Goal: Task Accomplishment & Management: Use online tool/utility

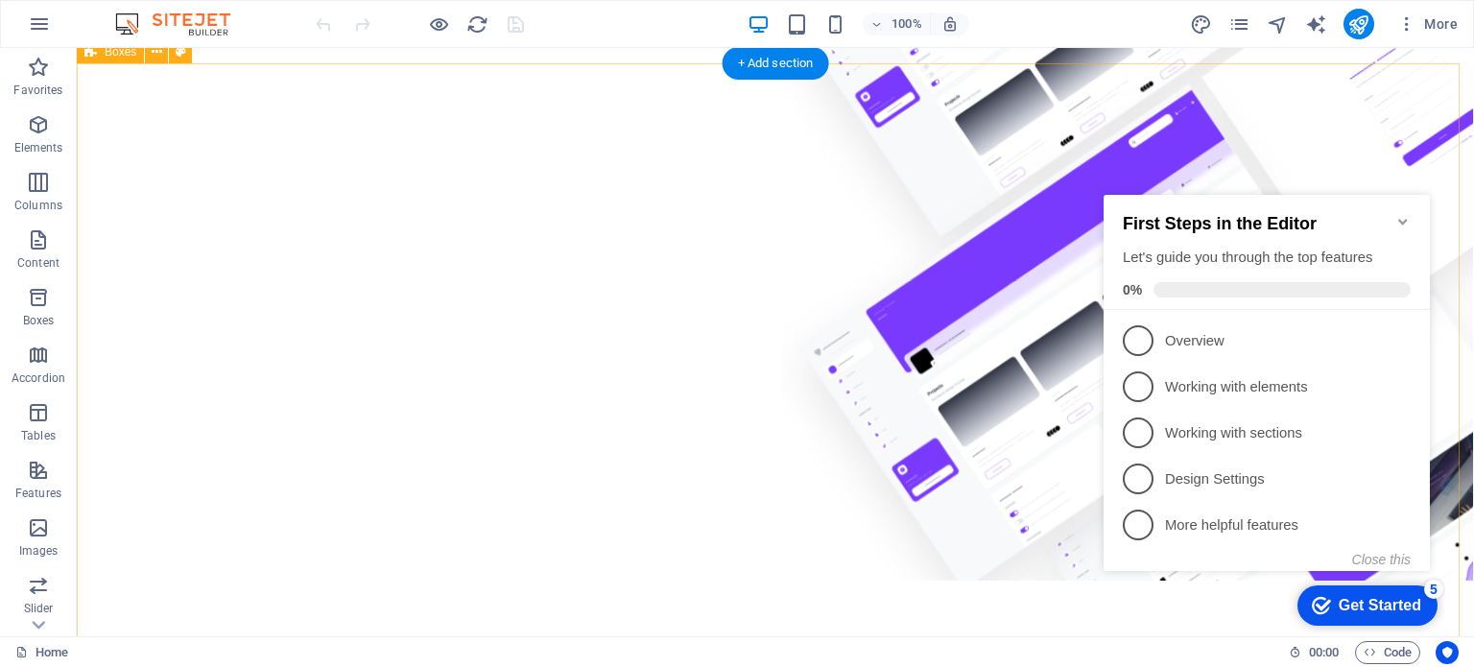
scroll to position [768, 0]
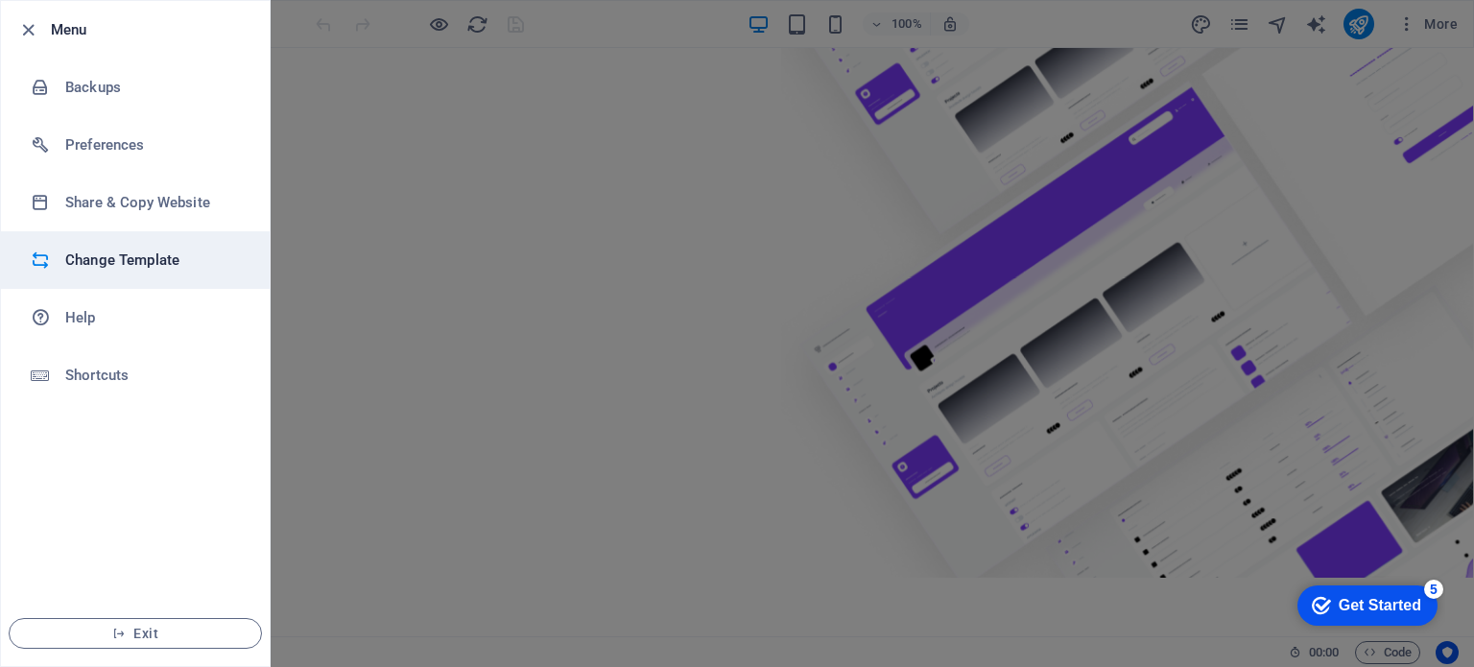
click at [147, 265] on h6 "Change Template" at bounding box center [154, 260] width 178 height 23
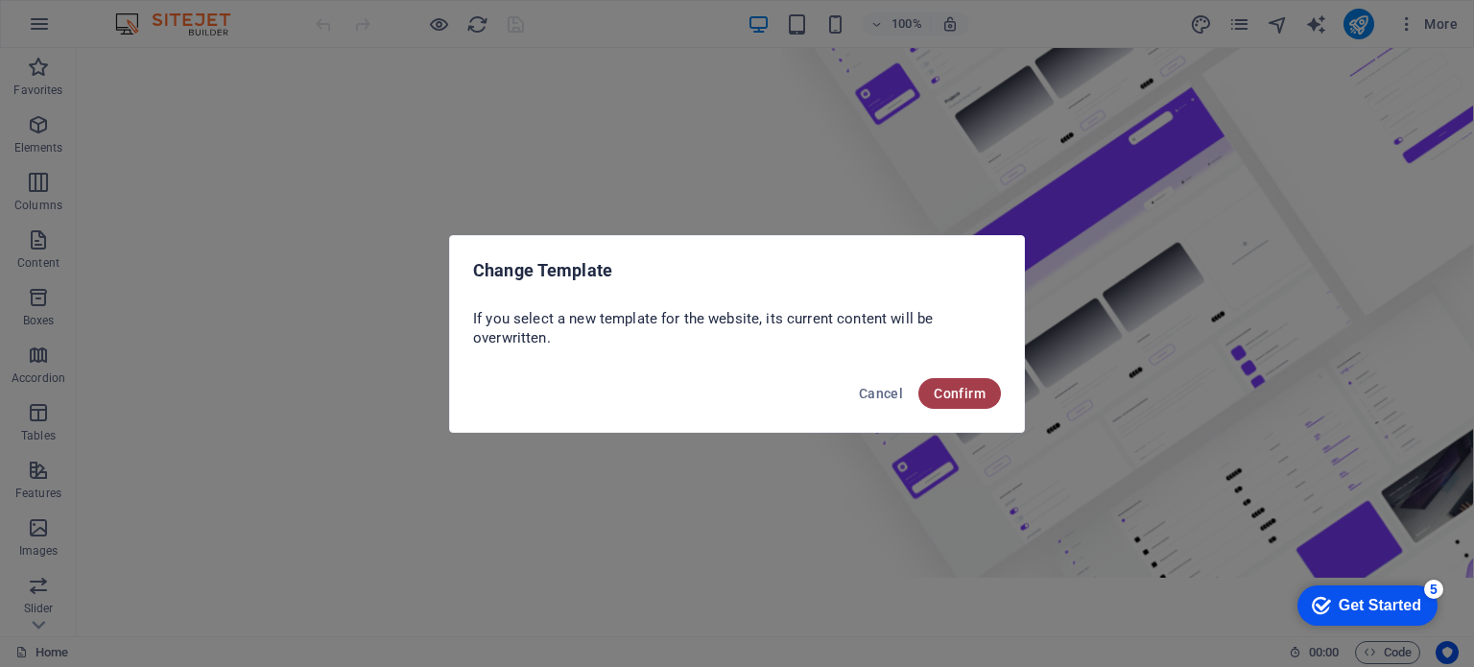
click at [956, 402] on button "Confirm" at bounding box center [959, 393] width 83 height 31
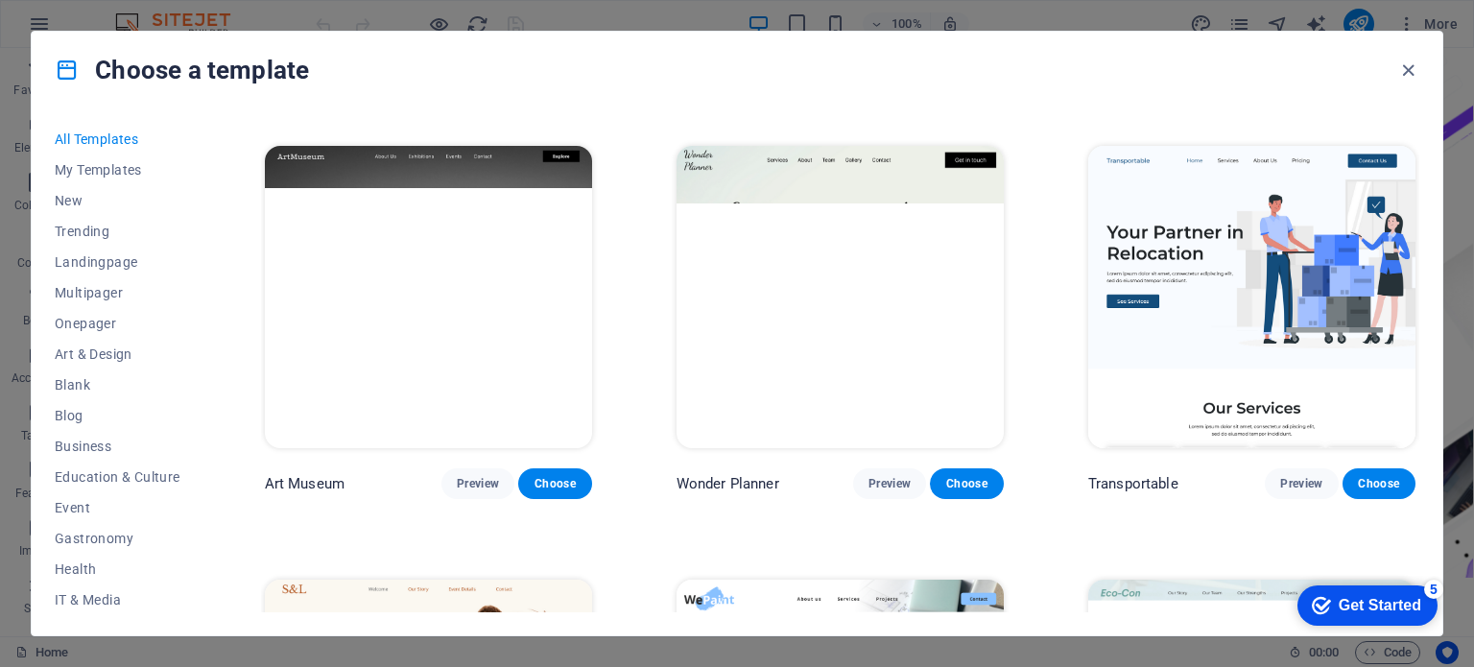
scroll to position [480, 0]
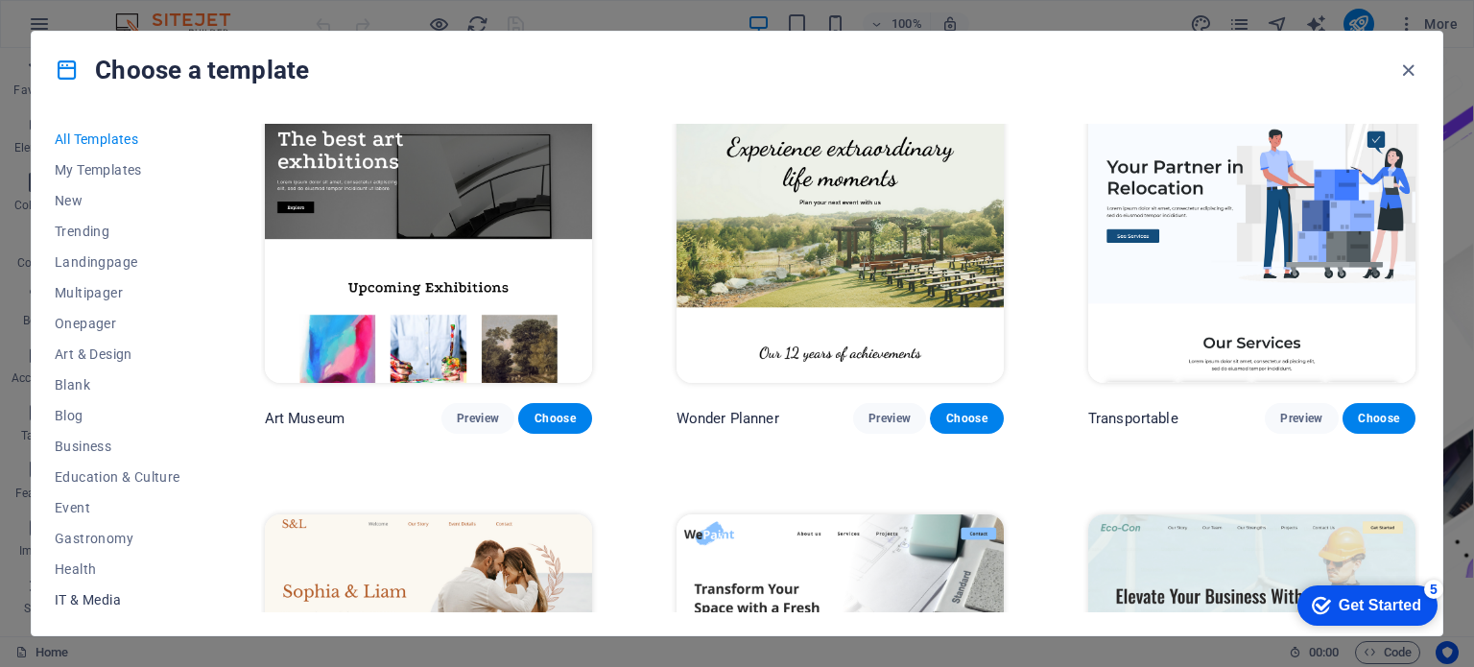
click at [103, 597] on span "IT & Media" at bounding box center [118, 599] width 126 height 15
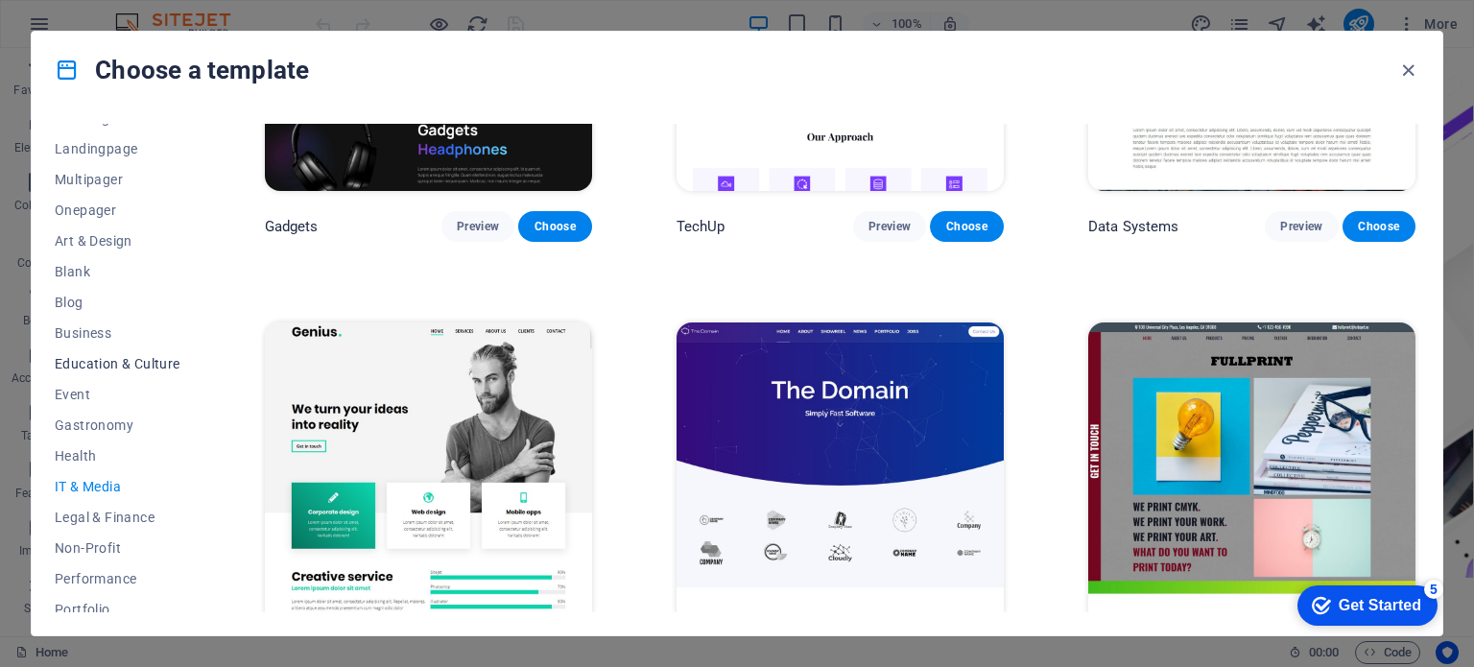
scroll to position [192, 0]
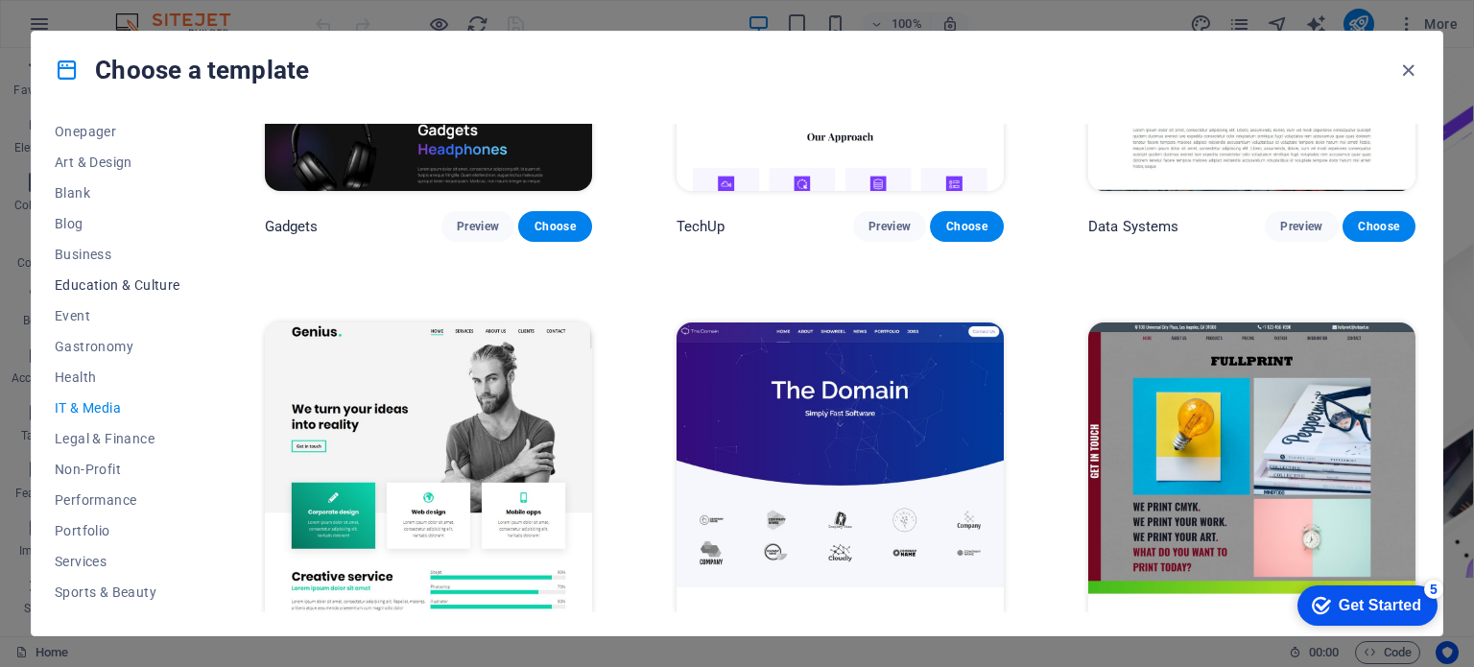
click at [143, 279] on span "Education & Culture" at bounding box center [118, 284] width 126 height 15
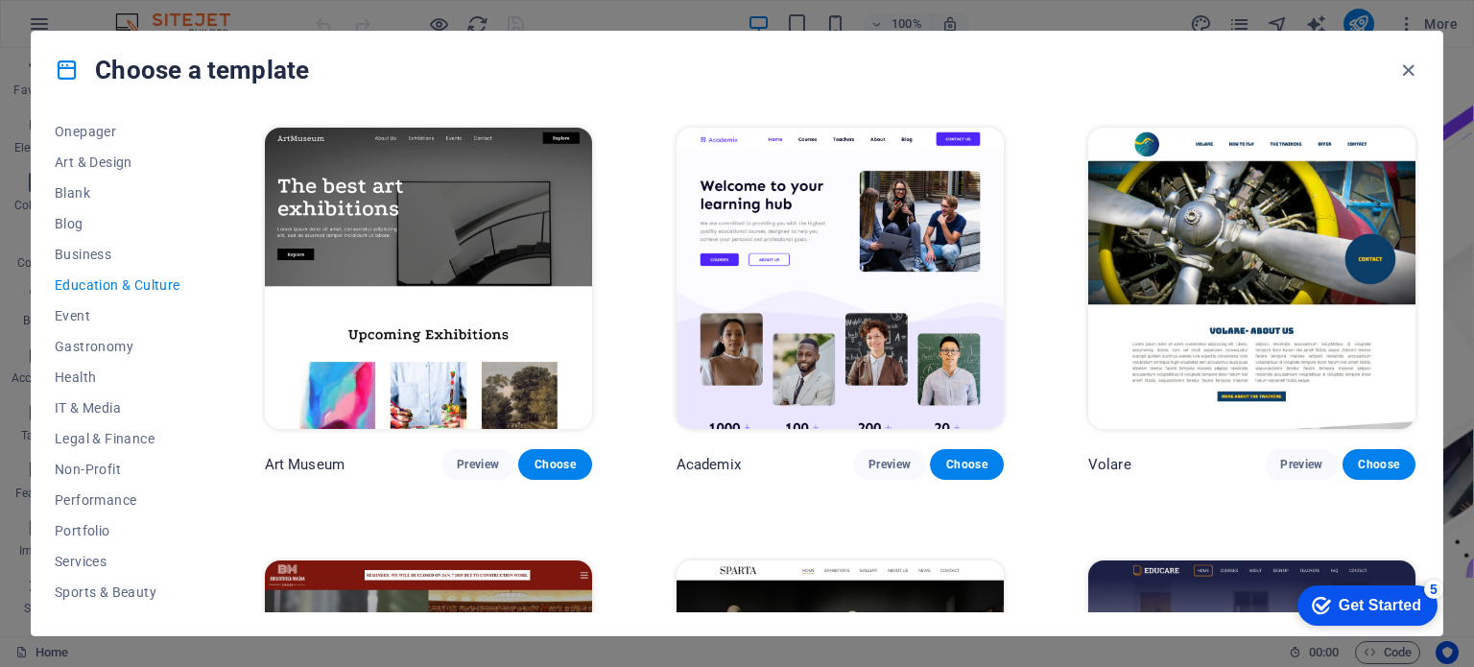
click at [636, 61] on div "Choose a template" at bounding box center [737, 70] width 1411 height 77
click at [94, 394] on button "IT & Media" at bounding box center [118, 408] width 126 height 31
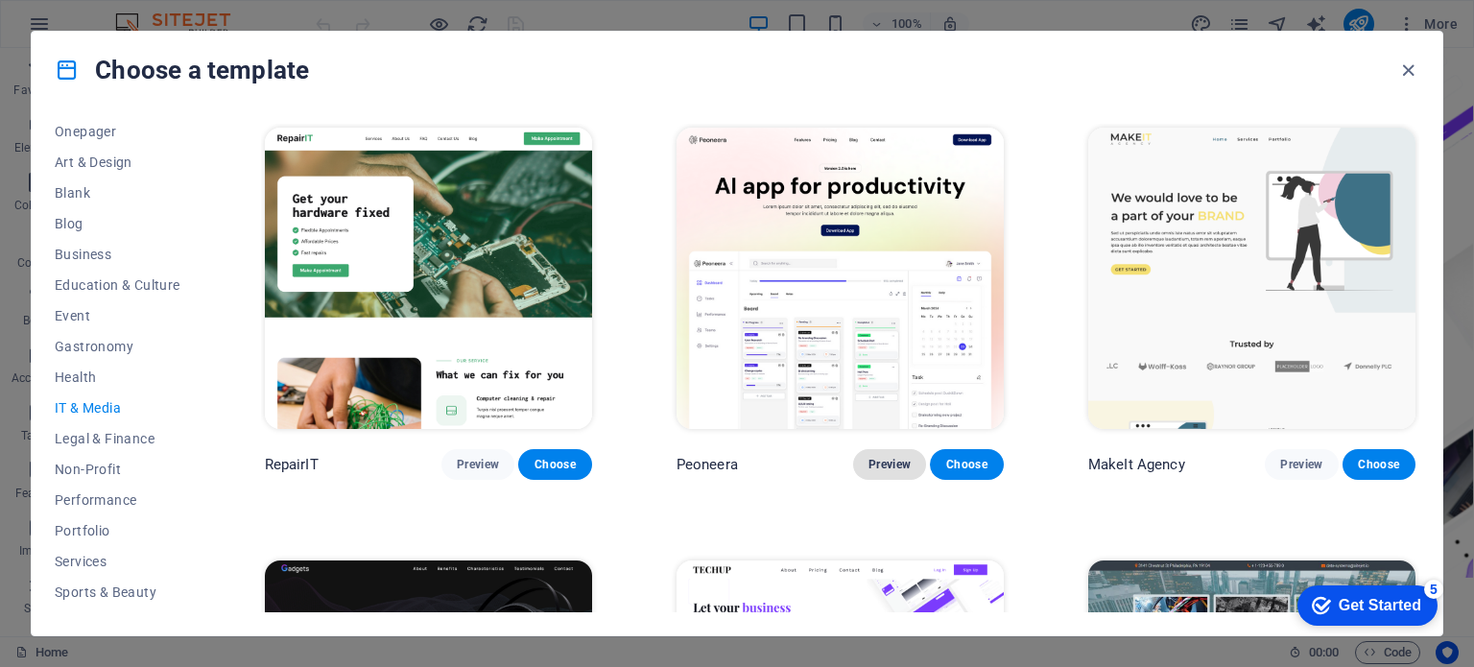
click at [876, 460] on span "Preview" at bounding box center [889, 464] width 42 height 15
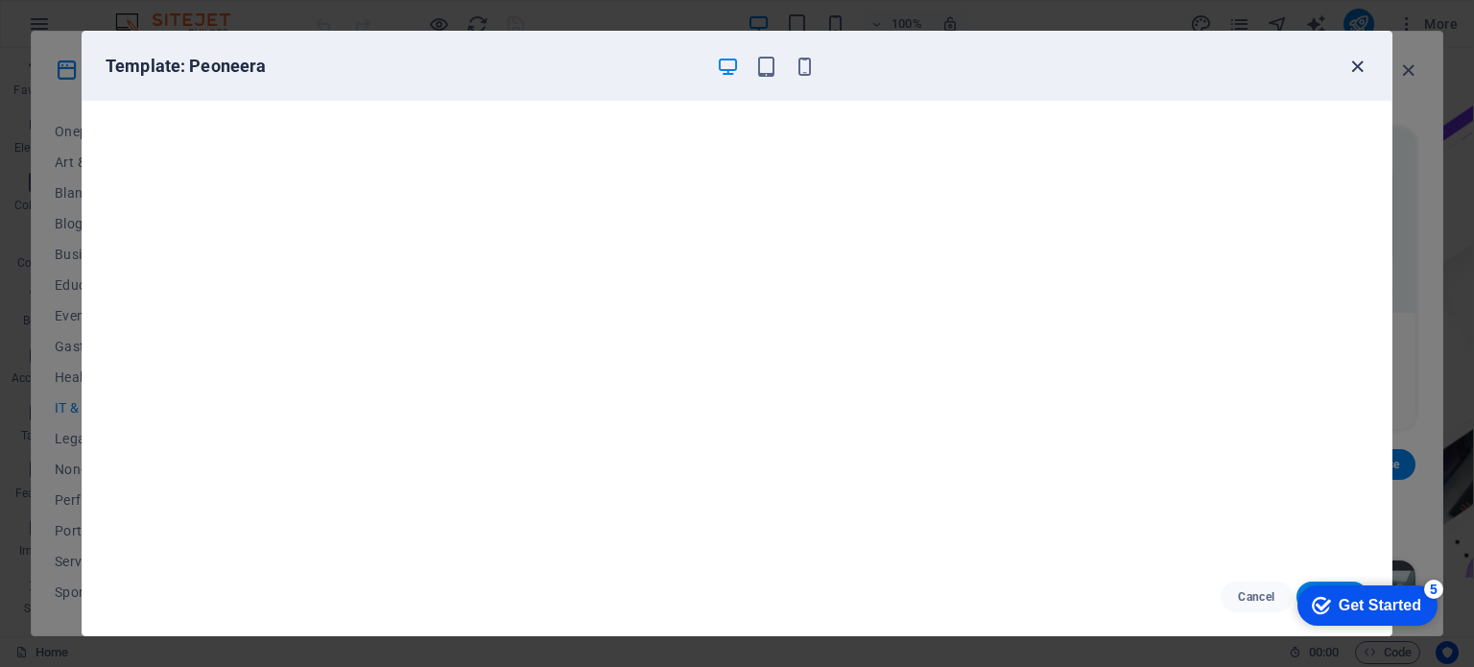
click at [1359, 68] on icon "button" at bounding box center [1357, 67] width 22 height 22
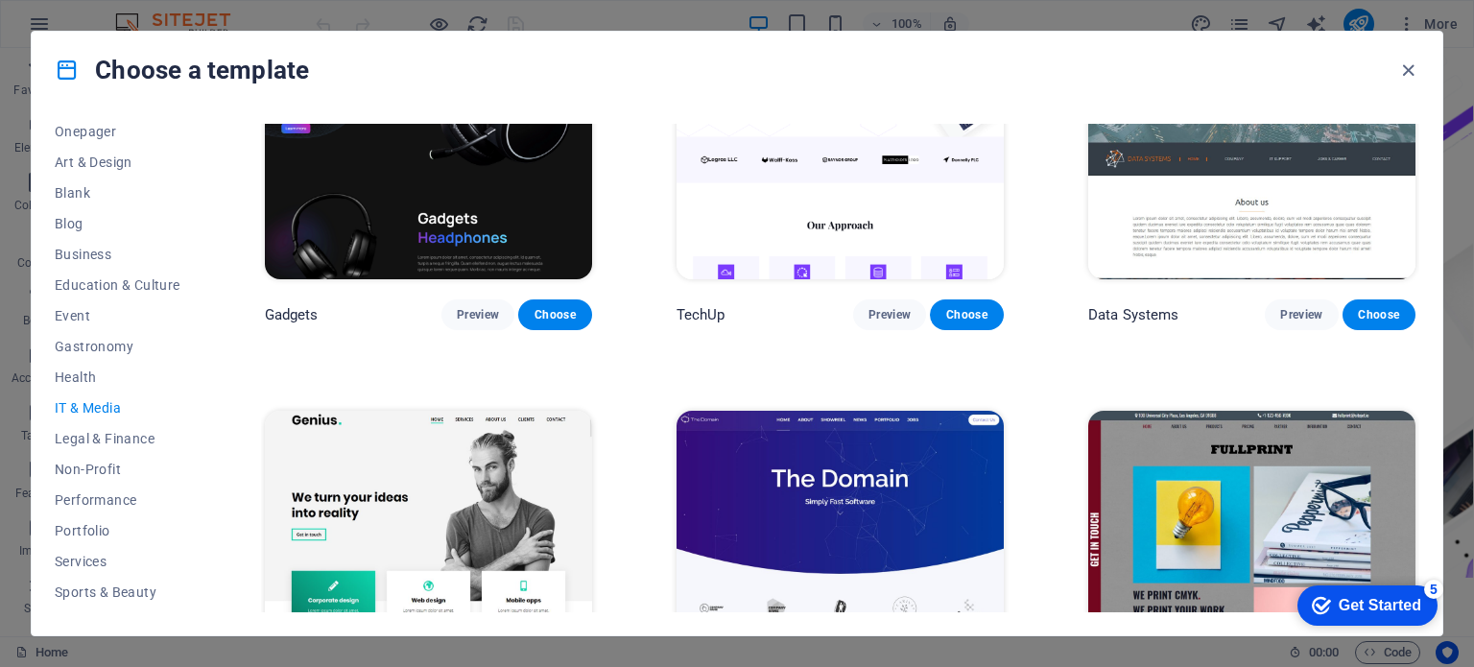
scroll to position [296, 0]
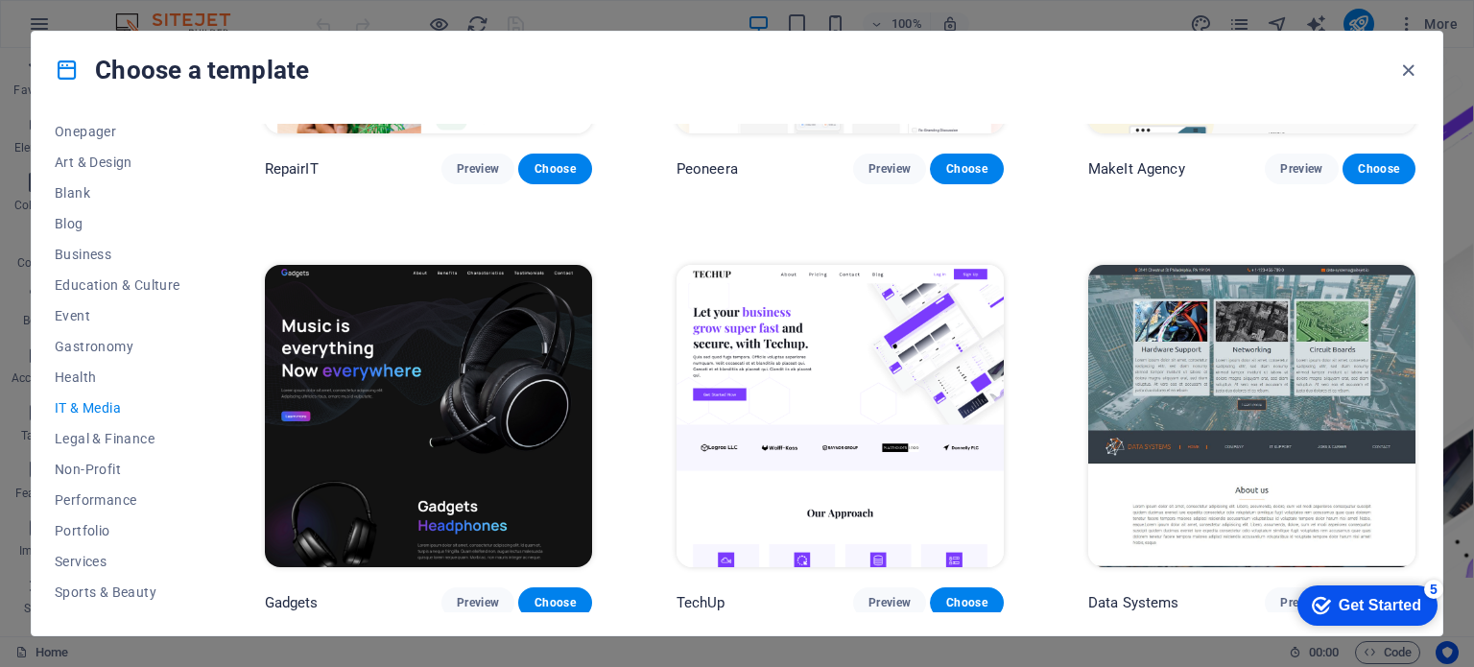
click at [912, 410] on img at bounding box center [840, 415] width 327 height 301
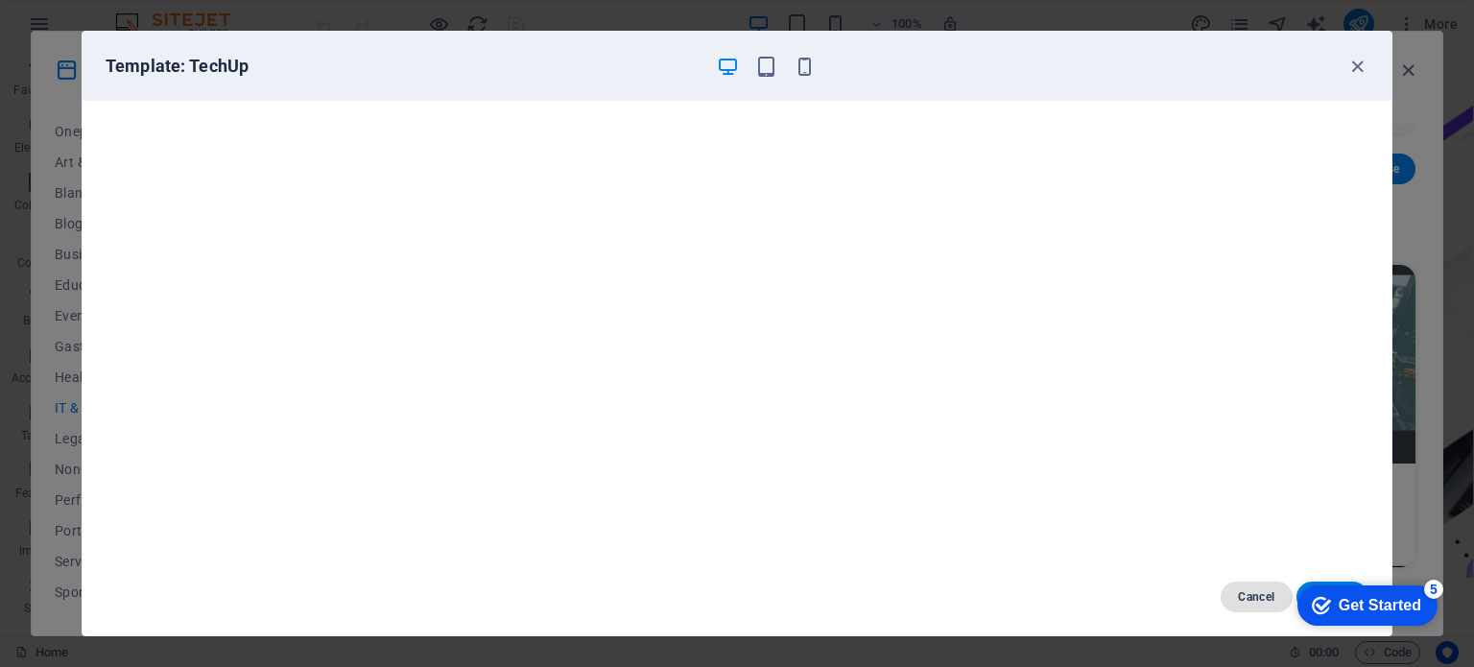
click at [1240, 585] on button "Cancel" at bounding box center [1257, 597] width 72 height 31
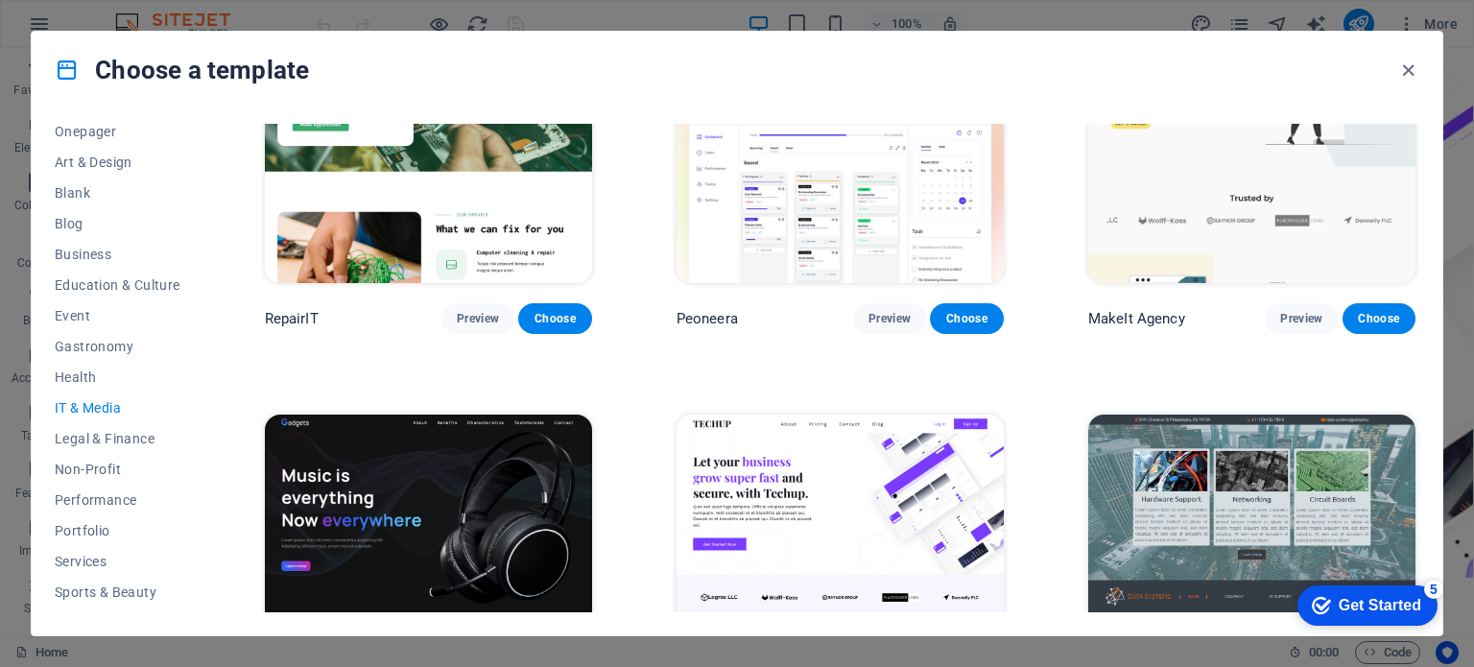
scroll to position [192, 0]
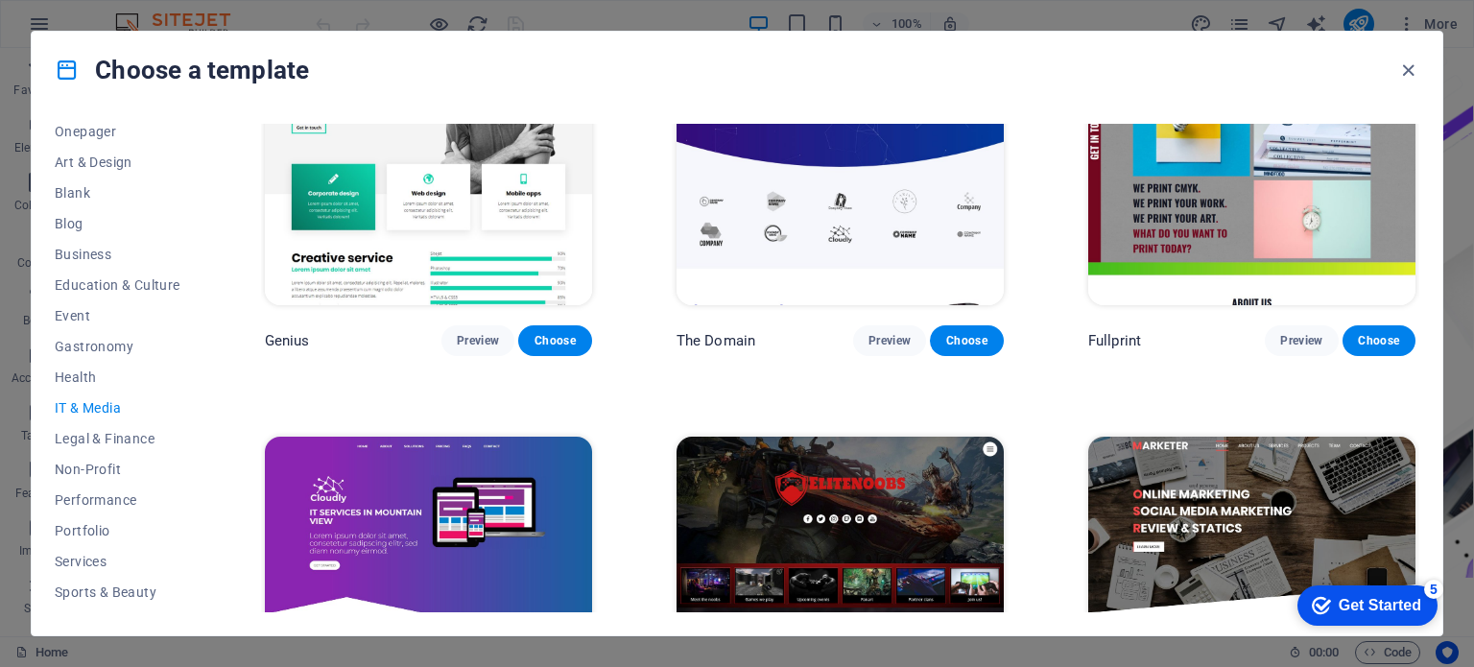
scroll to position [1159, 0]
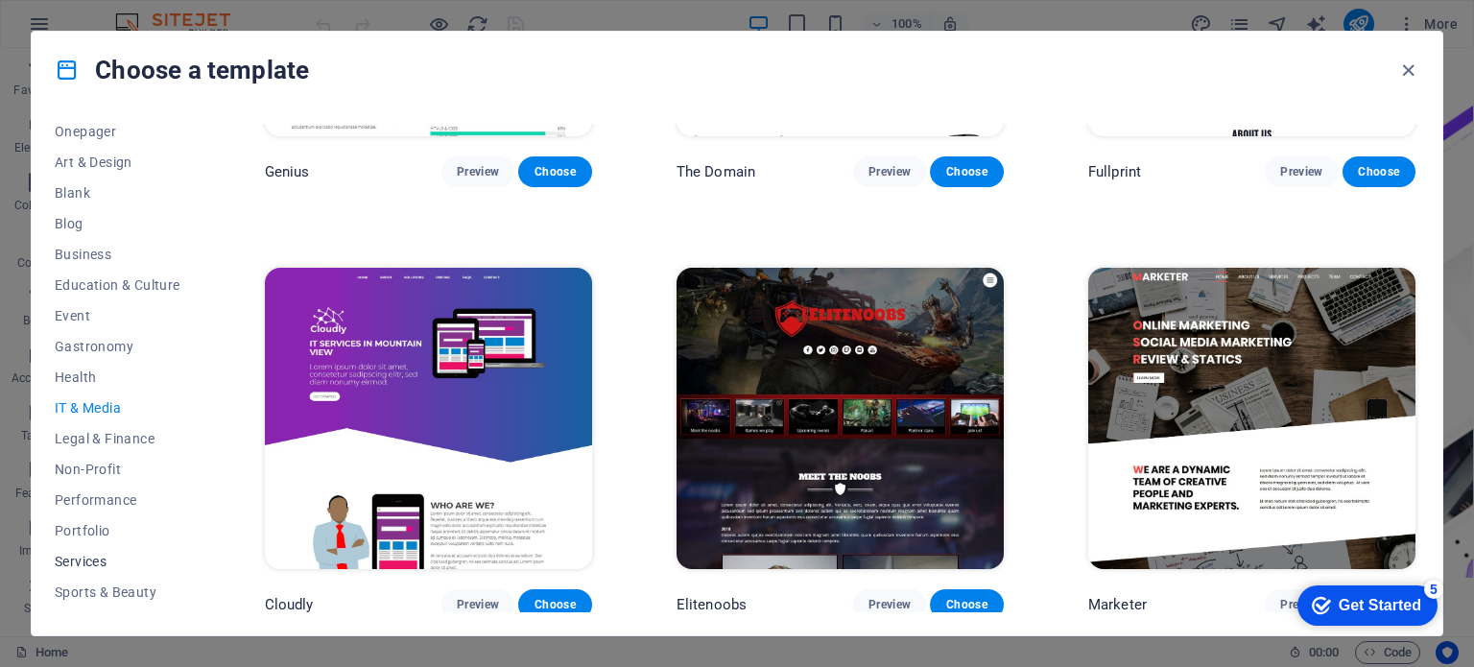
click at [95, 548] on button "Services" at bounding box center [118, 561] width 126 height 31
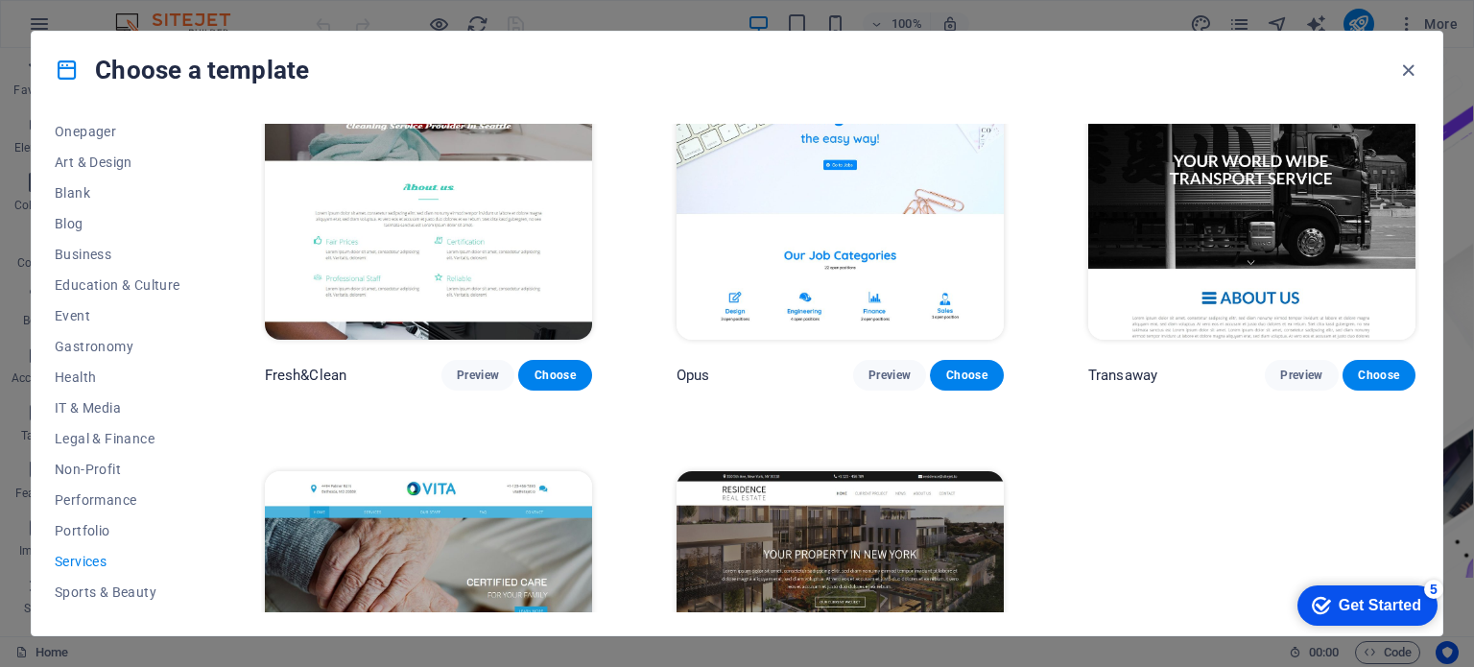
scroll to position [2119, 0]
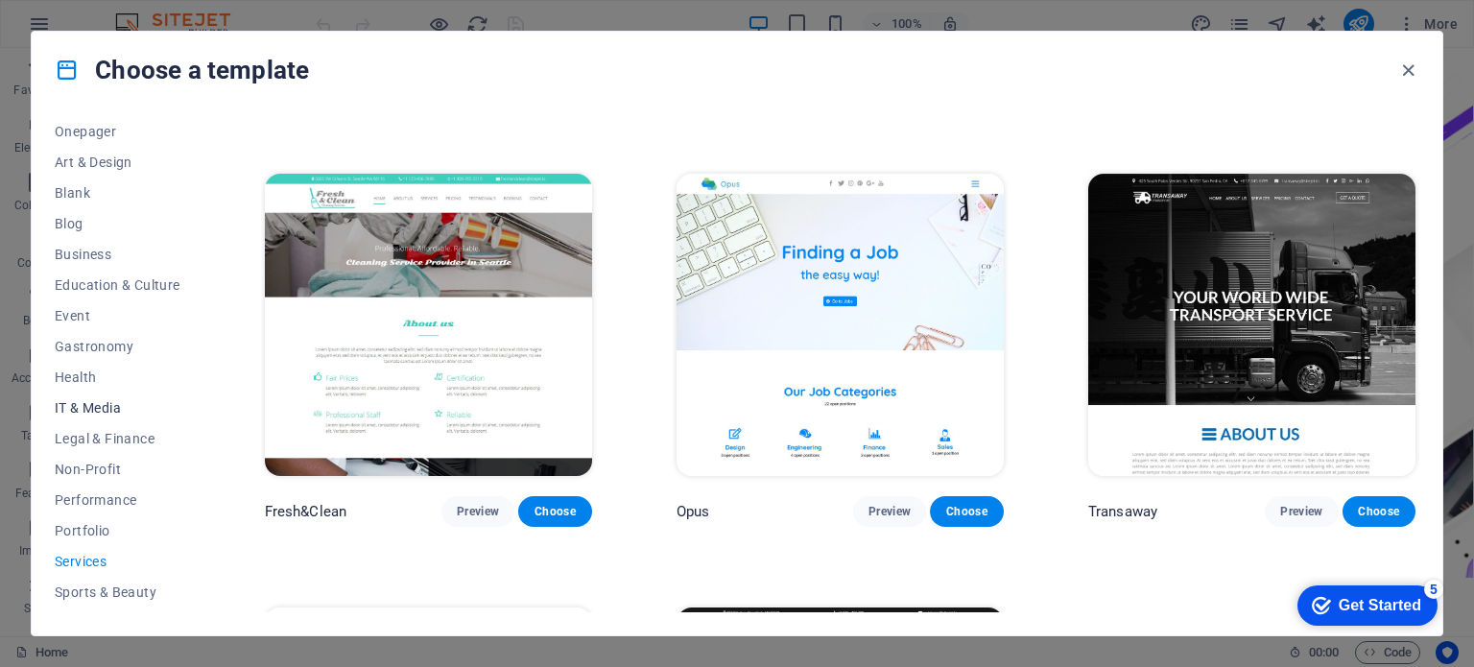
click at [96, 410] on span "IT & Media" at bounding box center [118, 407] width 126 height 15
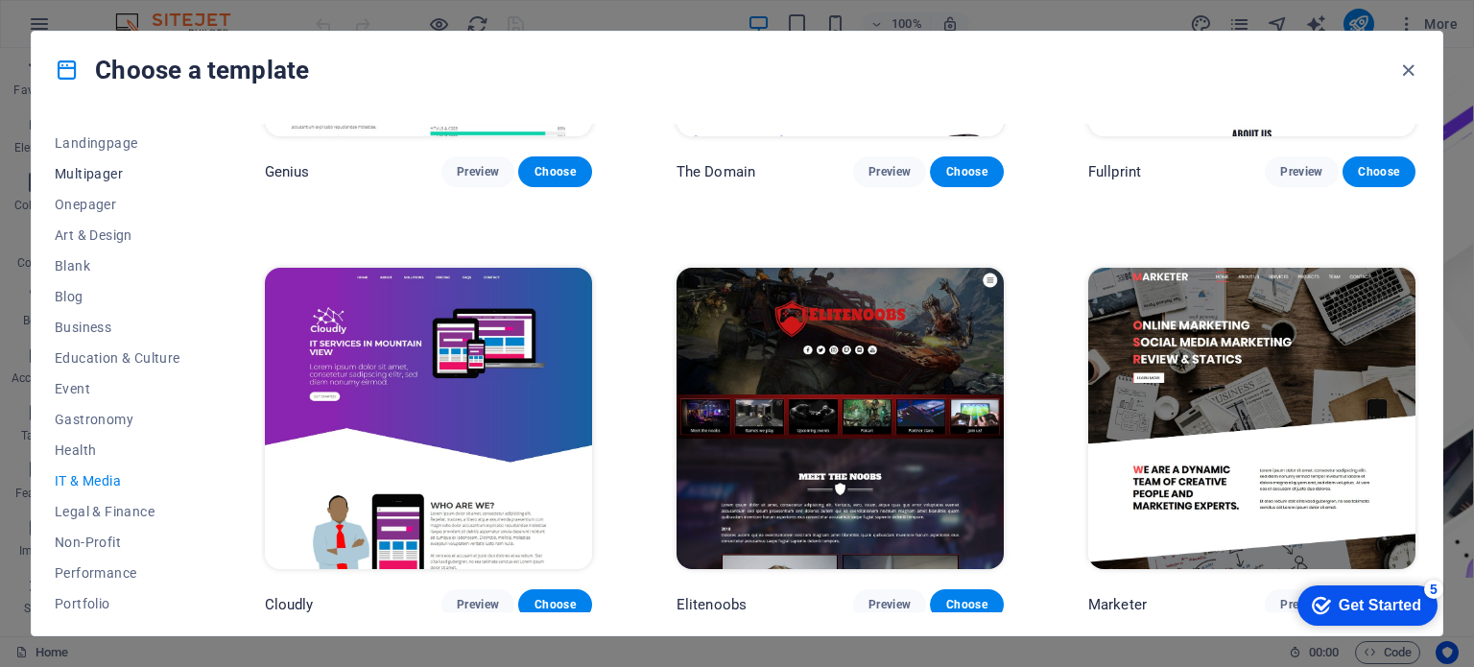
scroll to position [278, 0]
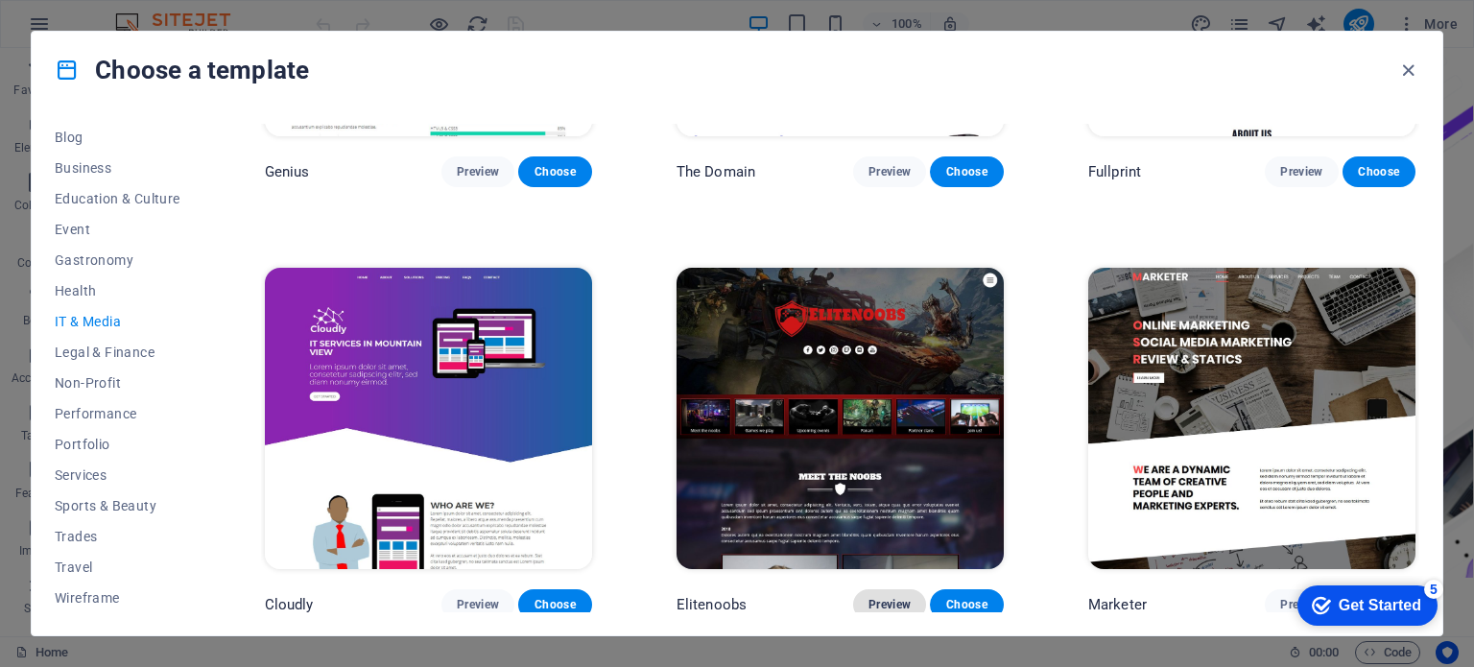
click at [877, 607] on button "Preview" at bounding box center [889, 604] width 73 height 31
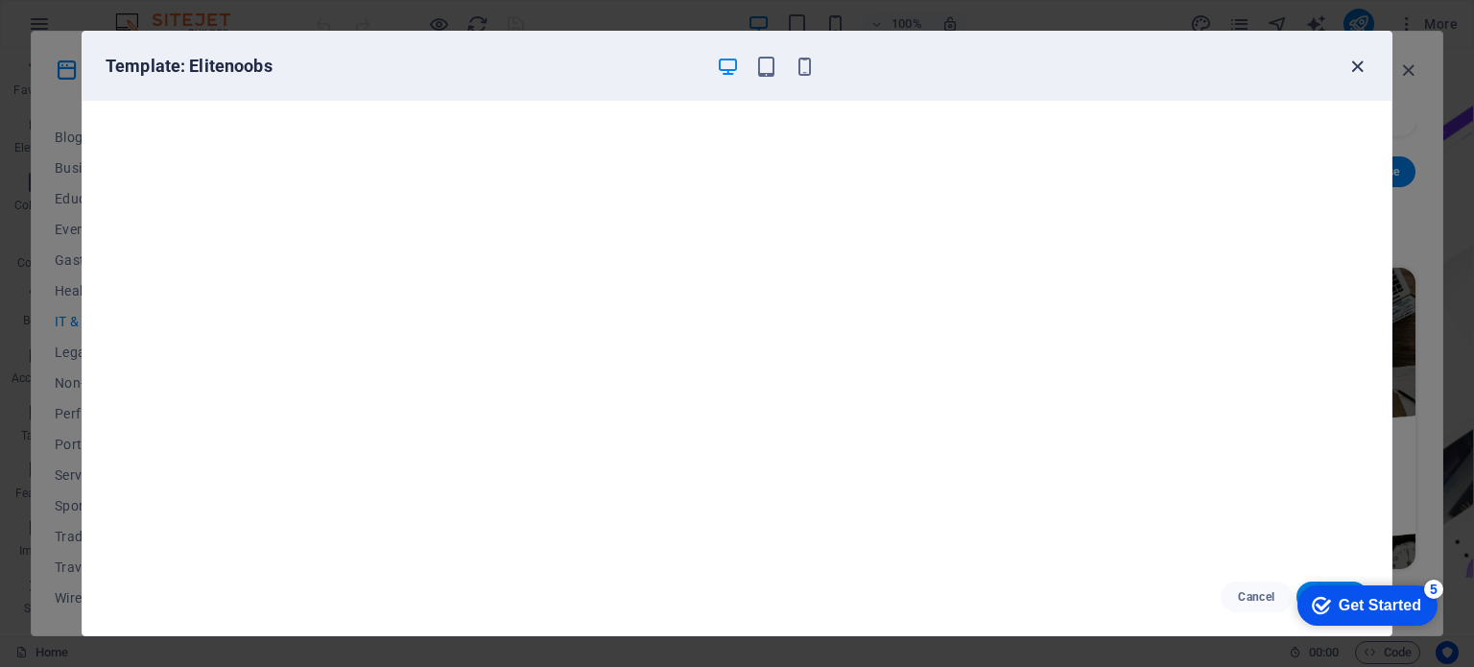
click at [1359, 64] on icon "button" at bounding box center [1357, 67] width 22 height 22
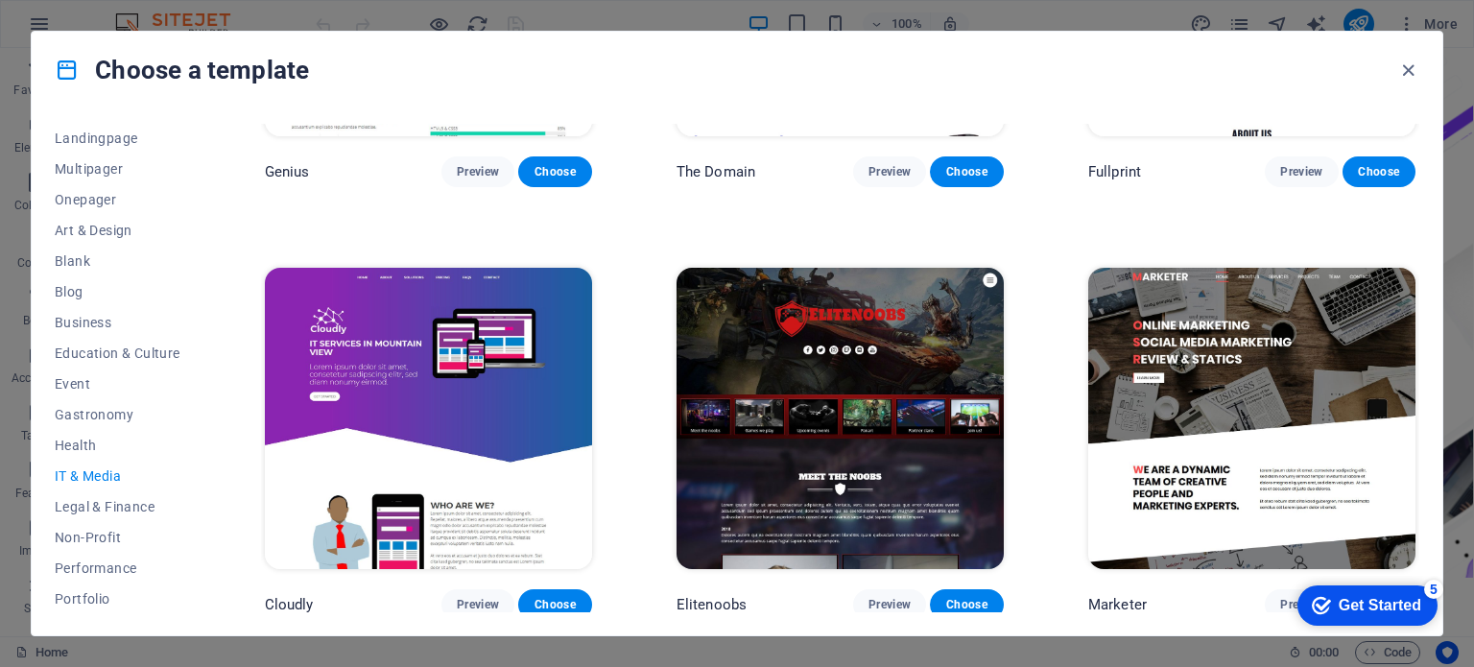
scroll to position [0, 0]
click at [126, 131] on span "All Templates" at bounding box center [118, 138] width 126 height 15
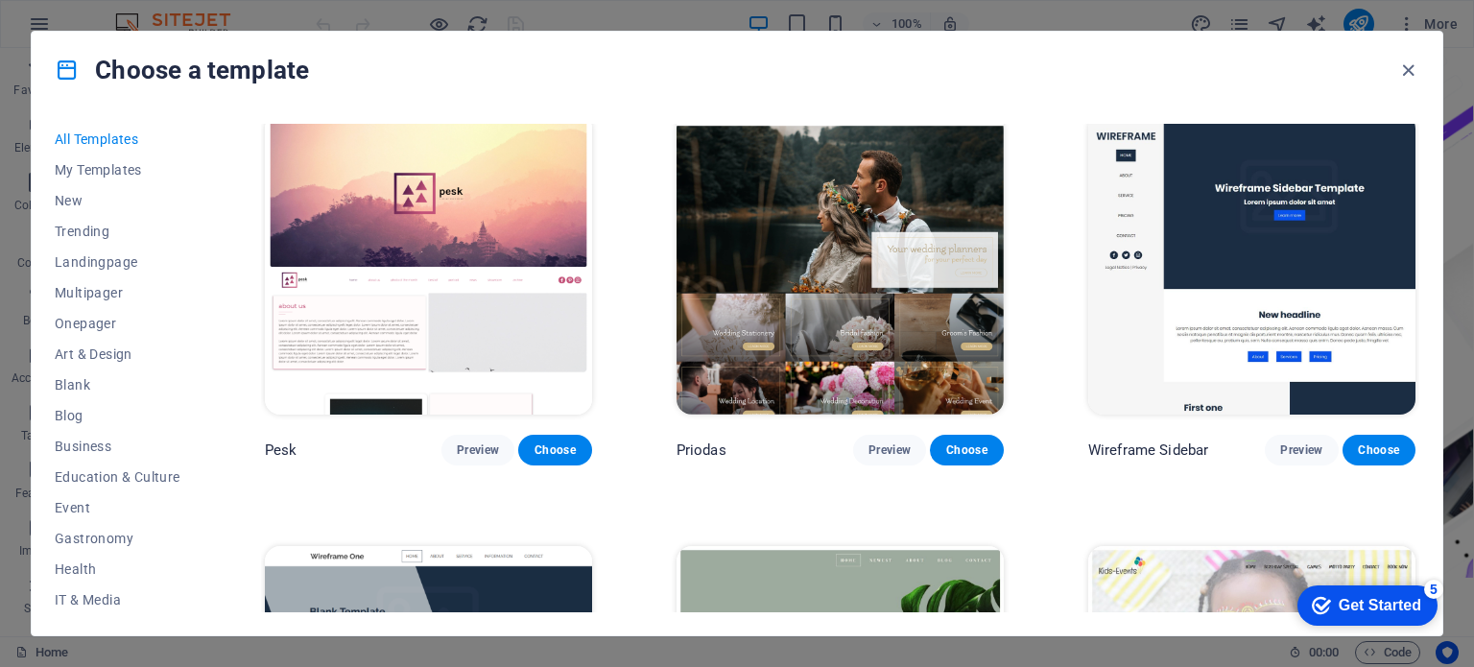
scroll to position [6967, 0]
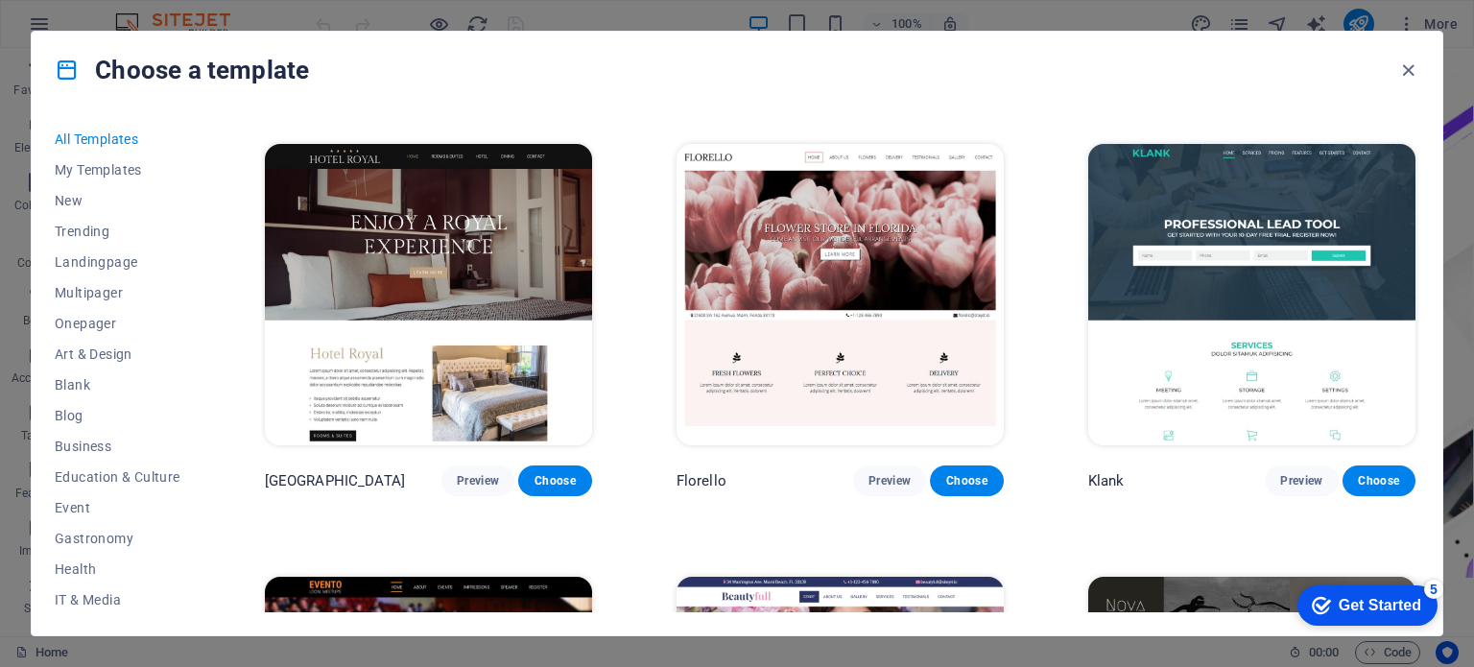
drag, startPoint x: 1418, startPoint y: 341, endPoint x: 83, endPoint y: 11, distance: 1375.1
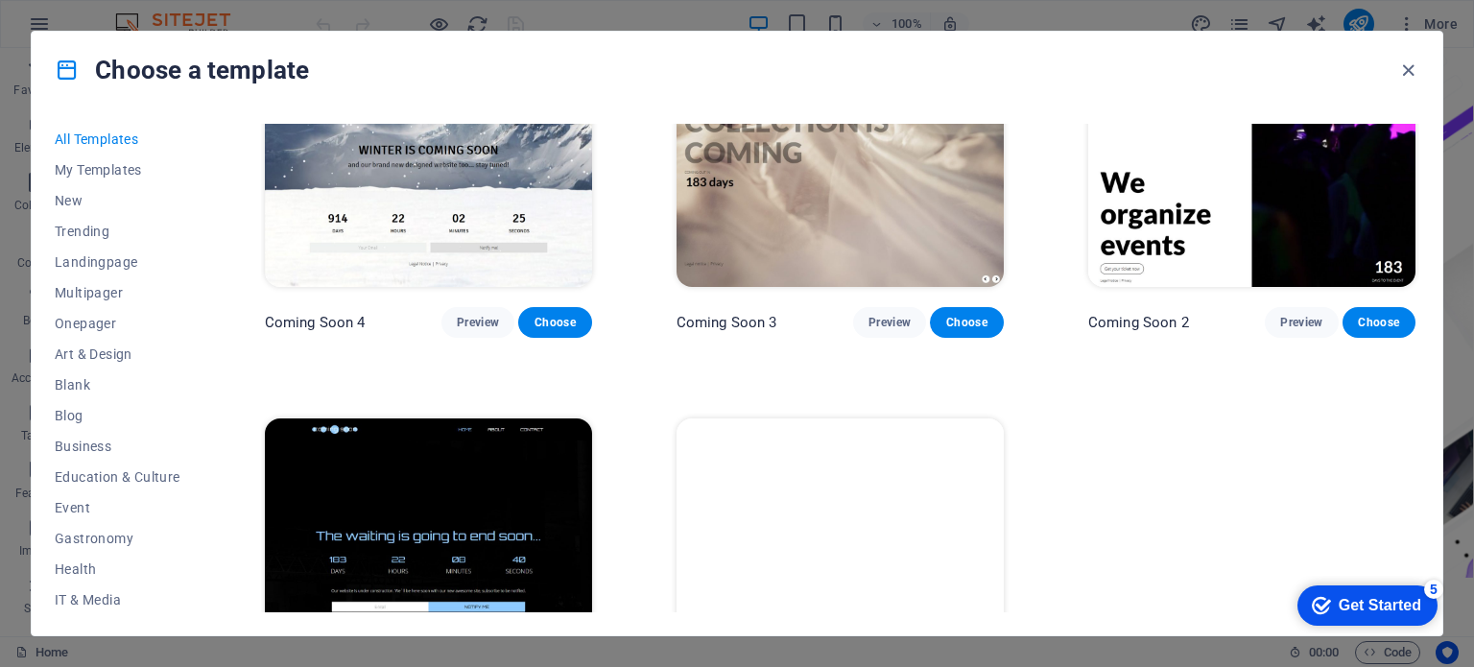
scroll to position [23153, 0]
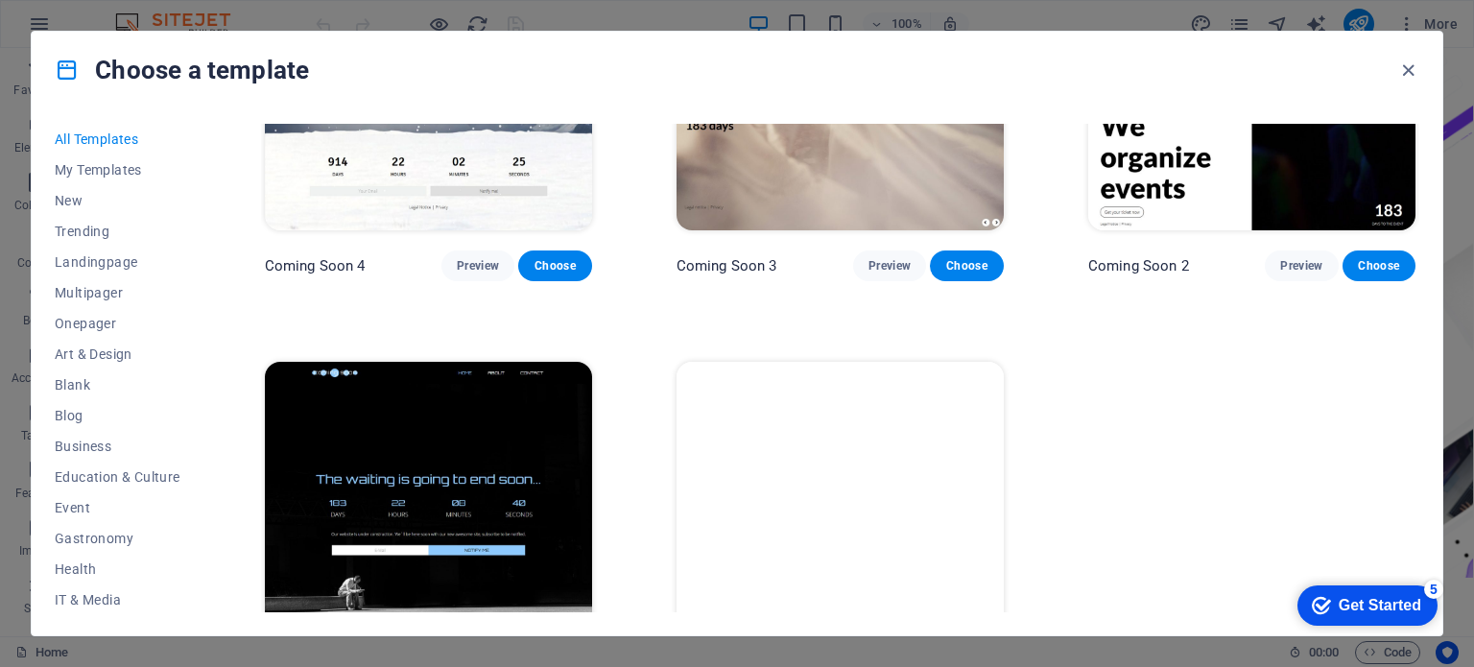
click at [464, 362] on img at bounding box center [428, 512] width 327 height 301
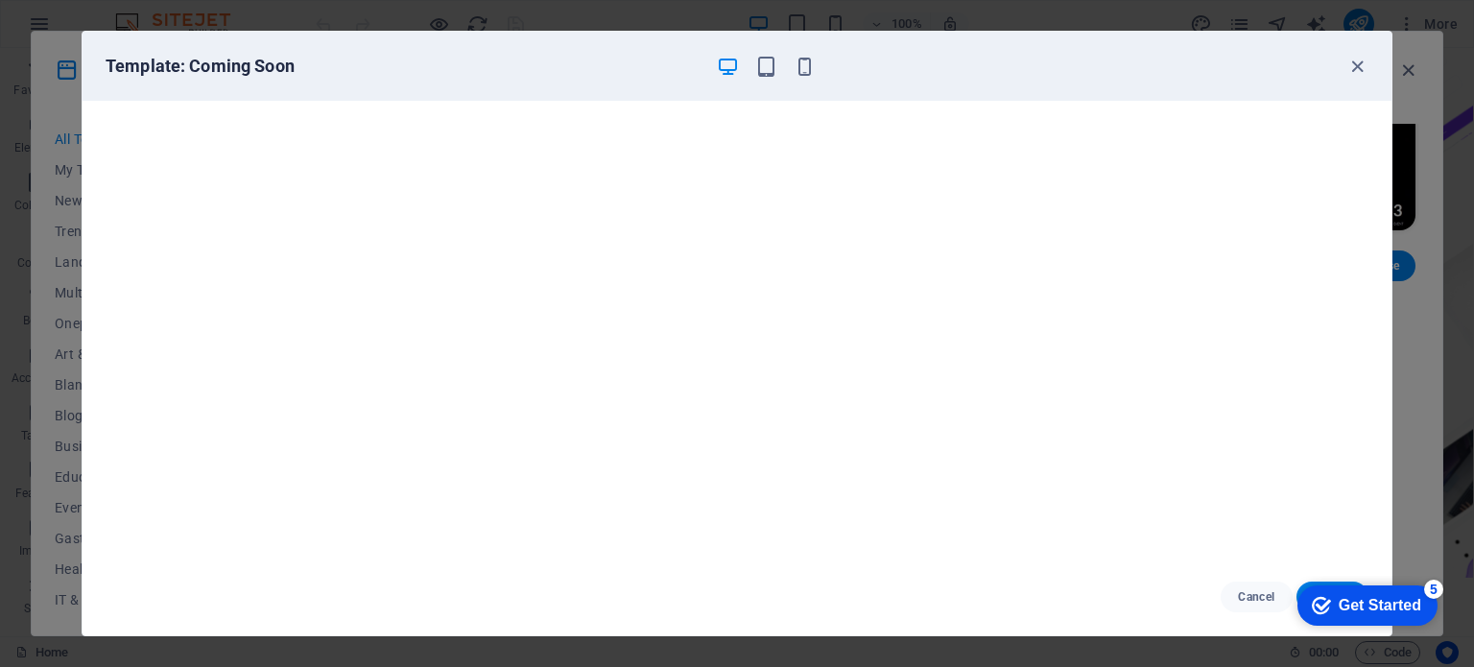
scroll to position [5, 0]
click at [1339, 602] on div "Get Started" at bounding box center [1380, 605] width 83 height 17
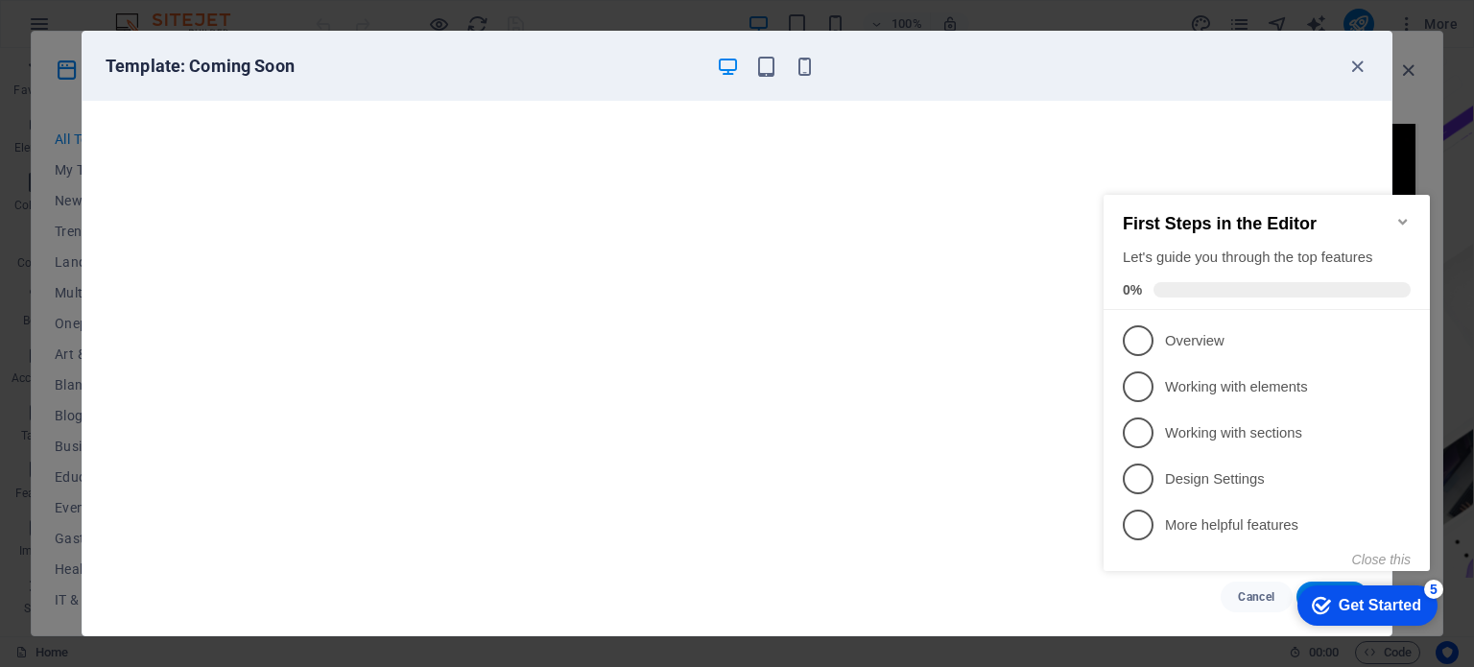
click at [1328, 601] on div "checkmark Get Started 5" at bounding box center [1366, 605] width 109 height 19
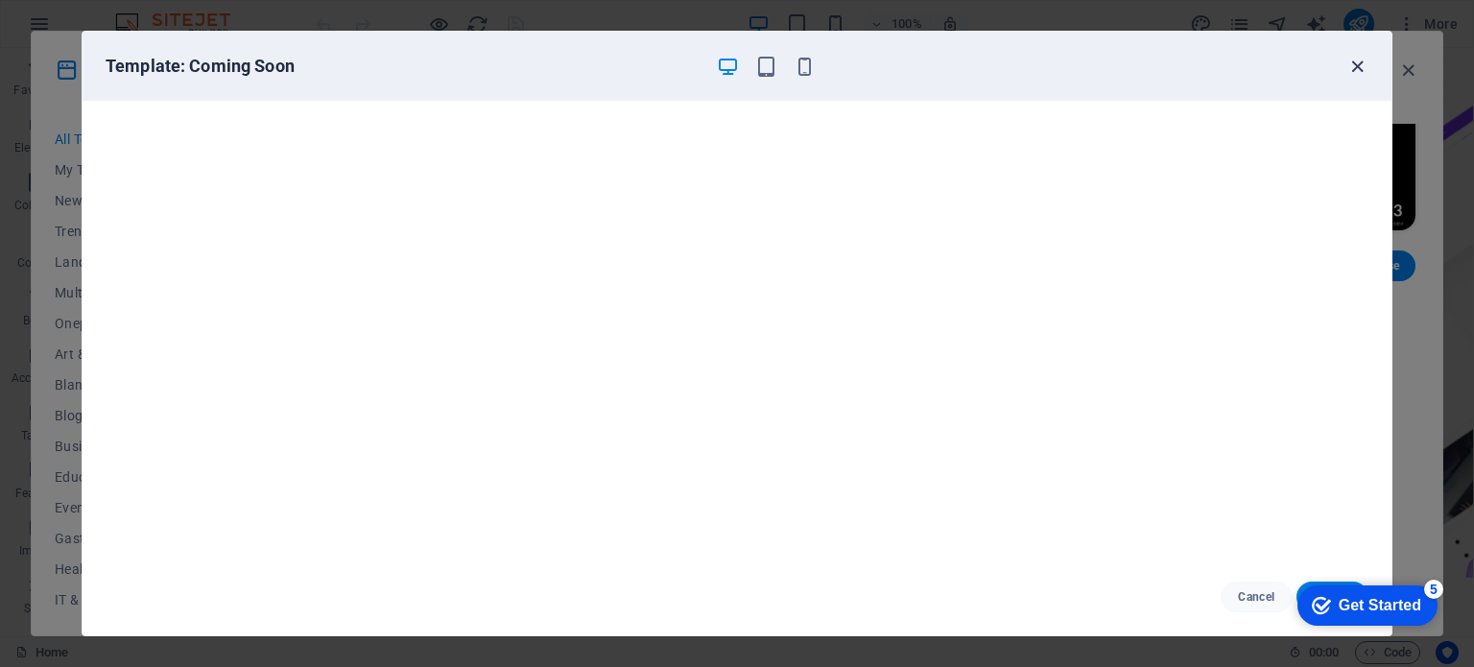
click at [1359, 73] on icon "button" at bounding box center [1357, 67] width 22 height 22
